Goal: Transaction & Acquisition: Register for event/course

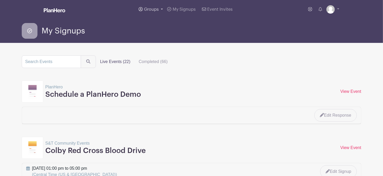
click at [149, 10] on span "Groups" at bounding box center [151, 9] width 15 height 4
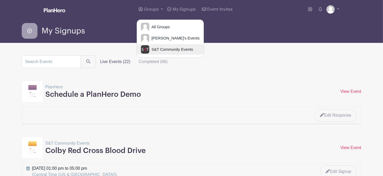
click at [154, 48] on span "S&T Community Events" at bounding box center [171, 50] width 44 height 6
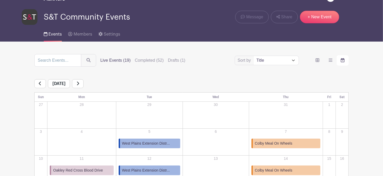
scroll to position [12, 0]
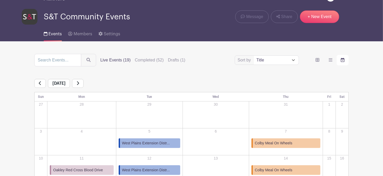
click at [84, 84] on link at bounding box center [78, 83] width 12 height 9
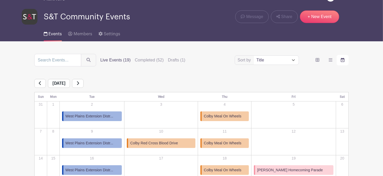
click at [84, 86] on link at bounding box center [78, 83] width 12 height 9
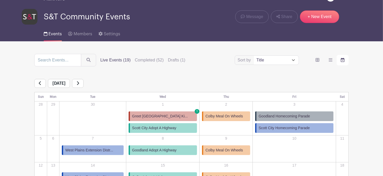
click at [172, 117] on span "Greet [GEOGRAPHIC_DATA] Ki..." at bounding box center [160, 116] width 56 height 5
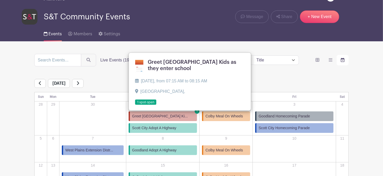
click at [135, 105] on link at bounding box center [135, 105] width 0 height 0
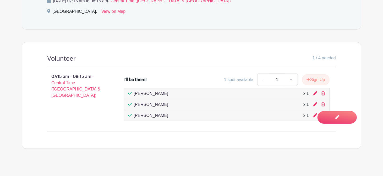
scroll to position [269, 0]
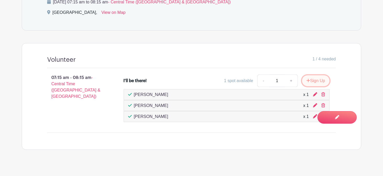
click at [309, 78] on button "Sign Up" at bounding box center [315, 80] width 27 height 11
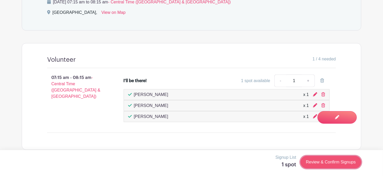
click at [327, 163] on link "Review & Confirm Signups" at bounding box center [330, 162] width 61 height 13
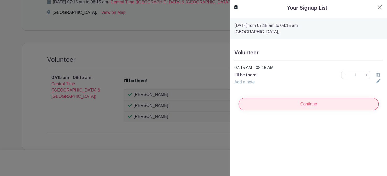
click at [314, 107] on input "Continue" at bounding box center [308, 104] width 140 height 13
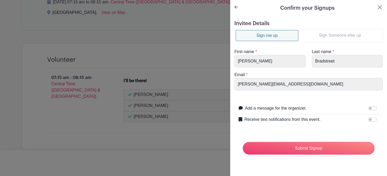
click at [335, 35] on link "Sign Someone else up" at bounding box center [339, 35] width 83 height 10
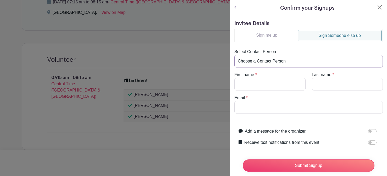
click at [274, 60] on select "Choose a Contact Person [PERSON_NAME] ([PERSON_NAME][EMAIL_ADDRESS][PERSON_NAME…" at bounding box center [308, 61] width 148 height 13
select select "[PERSON_NAME][EMAIL_ADDRESS][PERSON_NAME][DOMAIN_NAME]"
click at [234, 55] on select "Choose a Contact Person [PERSON_NAME] ([PERSON_NAME][EMAIL_ADDRESS][PERSON_NAME…" at bounding box center [308, 61] width 148 height 13
type input "[PERSON_NAME]"
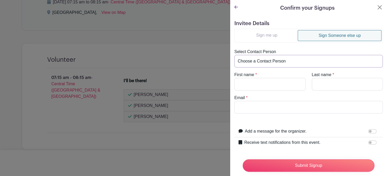
type input "[PERSON_NAME][EMAIL_ADDRESS][PERSON_NAME][DOMAIN_NAME]"
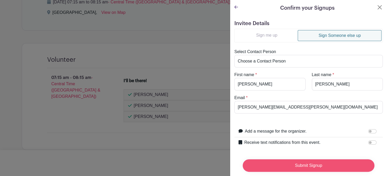
click at [293, 159] on input "Submit Signup" at bounding box center [309, 165] width 132 height 13
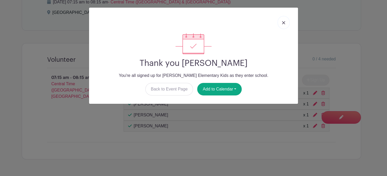
click at [283, 21] on img at bounding box center [283, 22] width 3 height 3
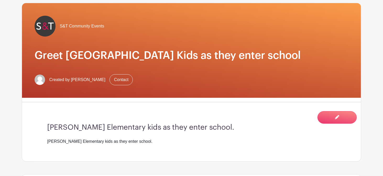
scroll to position [0, 0]
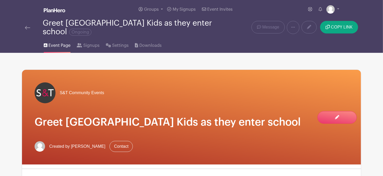
click at [29, 30] on link at bounding box center [27, 27] width 5 height 6
